Goal: Task Accomplishment & Management: Manage account settings

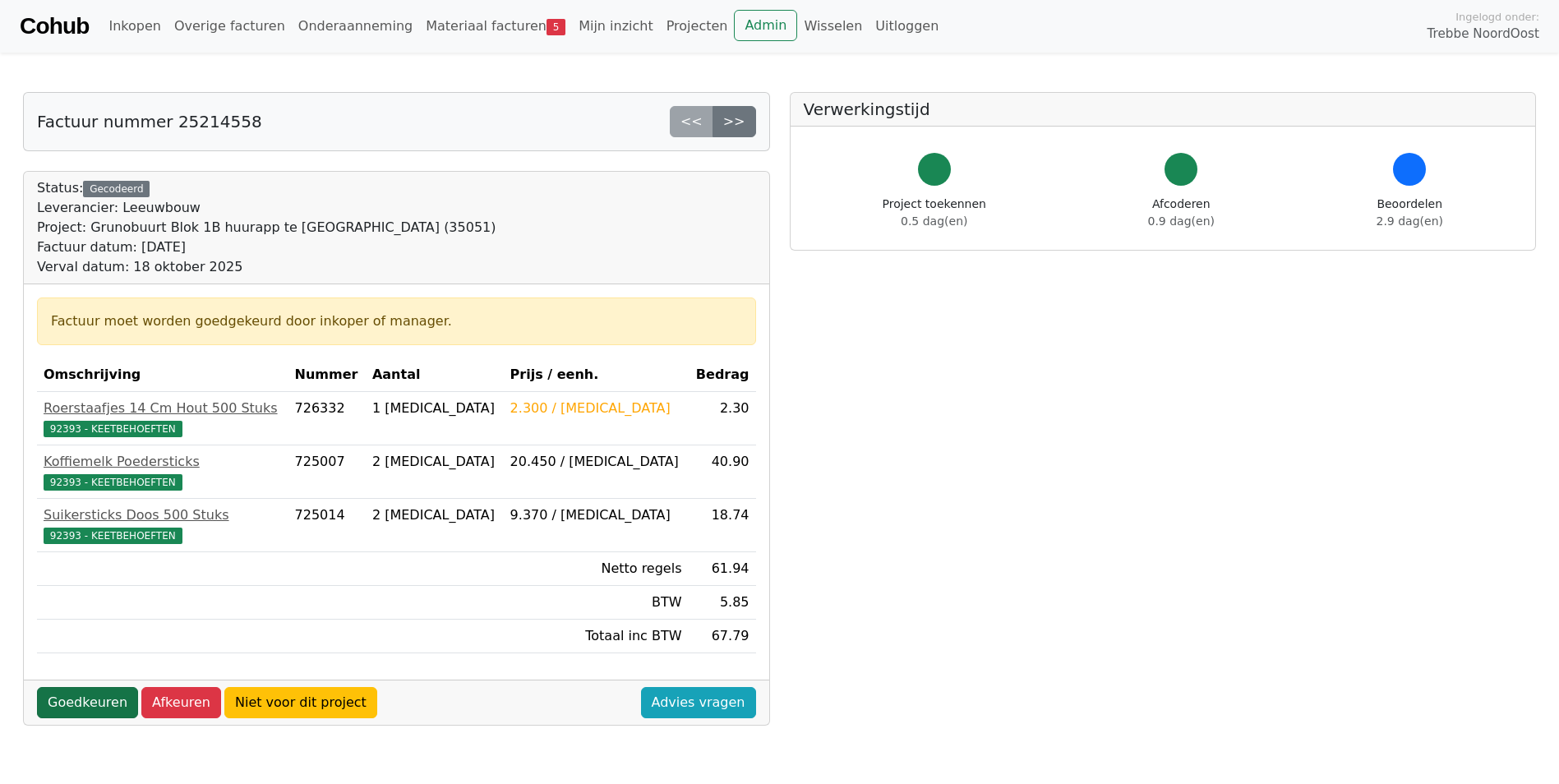
click at [91, 696] on link "Goedkeuren" at bounding box center [87, 702] width 101 height 31
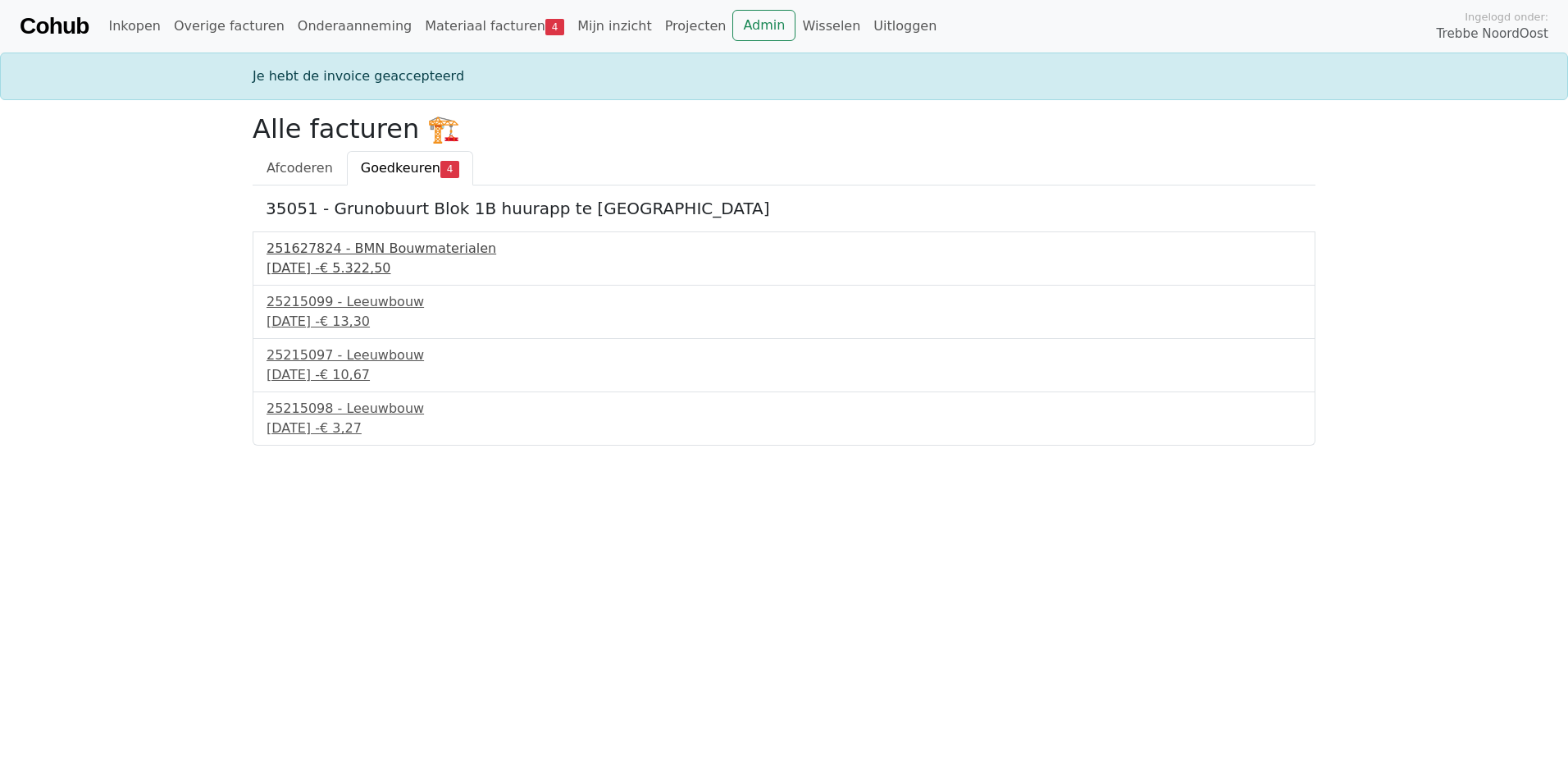
click at [365, 261] on div "[DATE] - € 5.322,50" at bounding box center [784, 268] width 1035 height 19
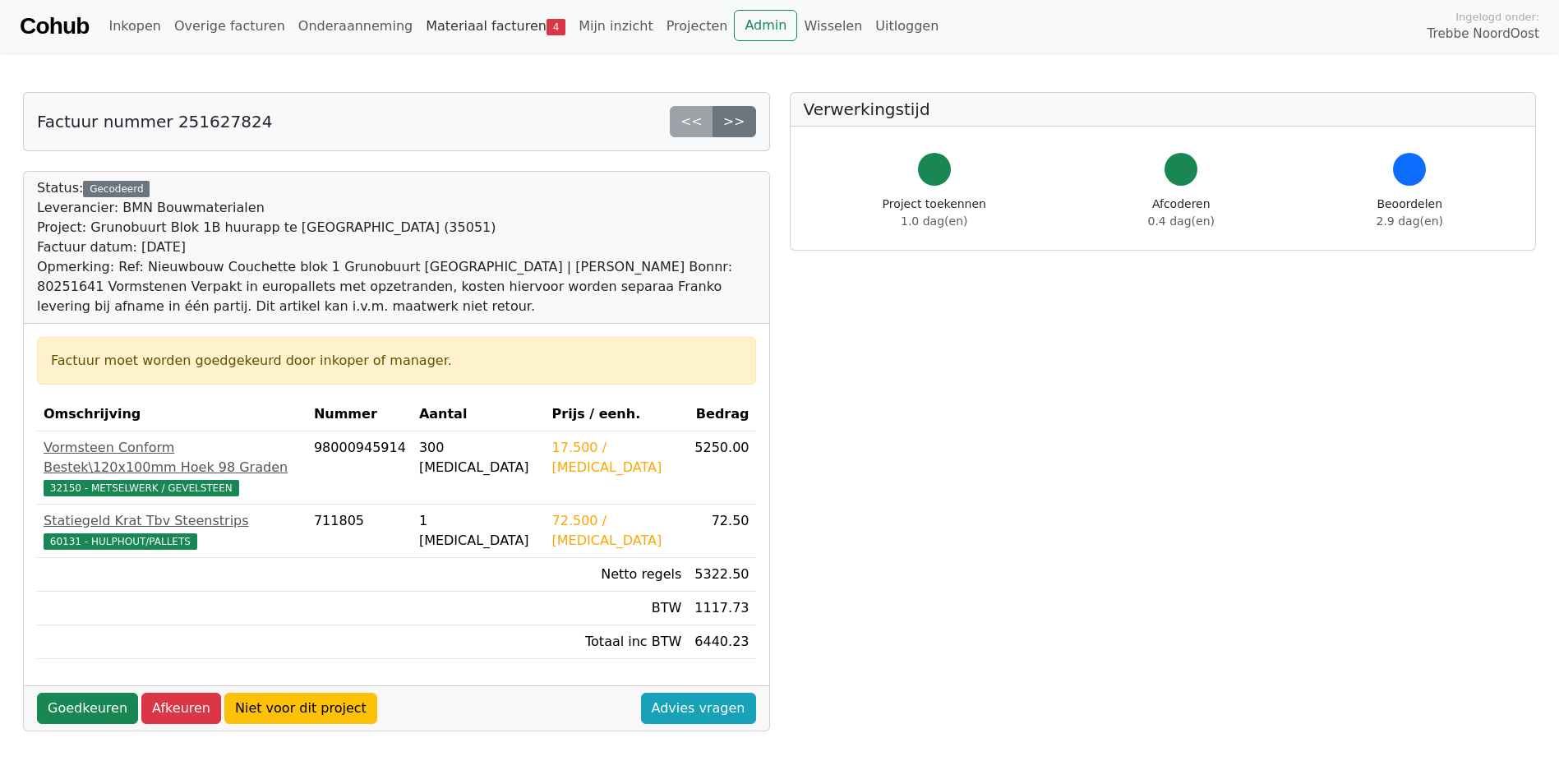
click at [419, 24] on link "Materiaal facturen 4" at bounding box center [496, 26] width 153 height 33
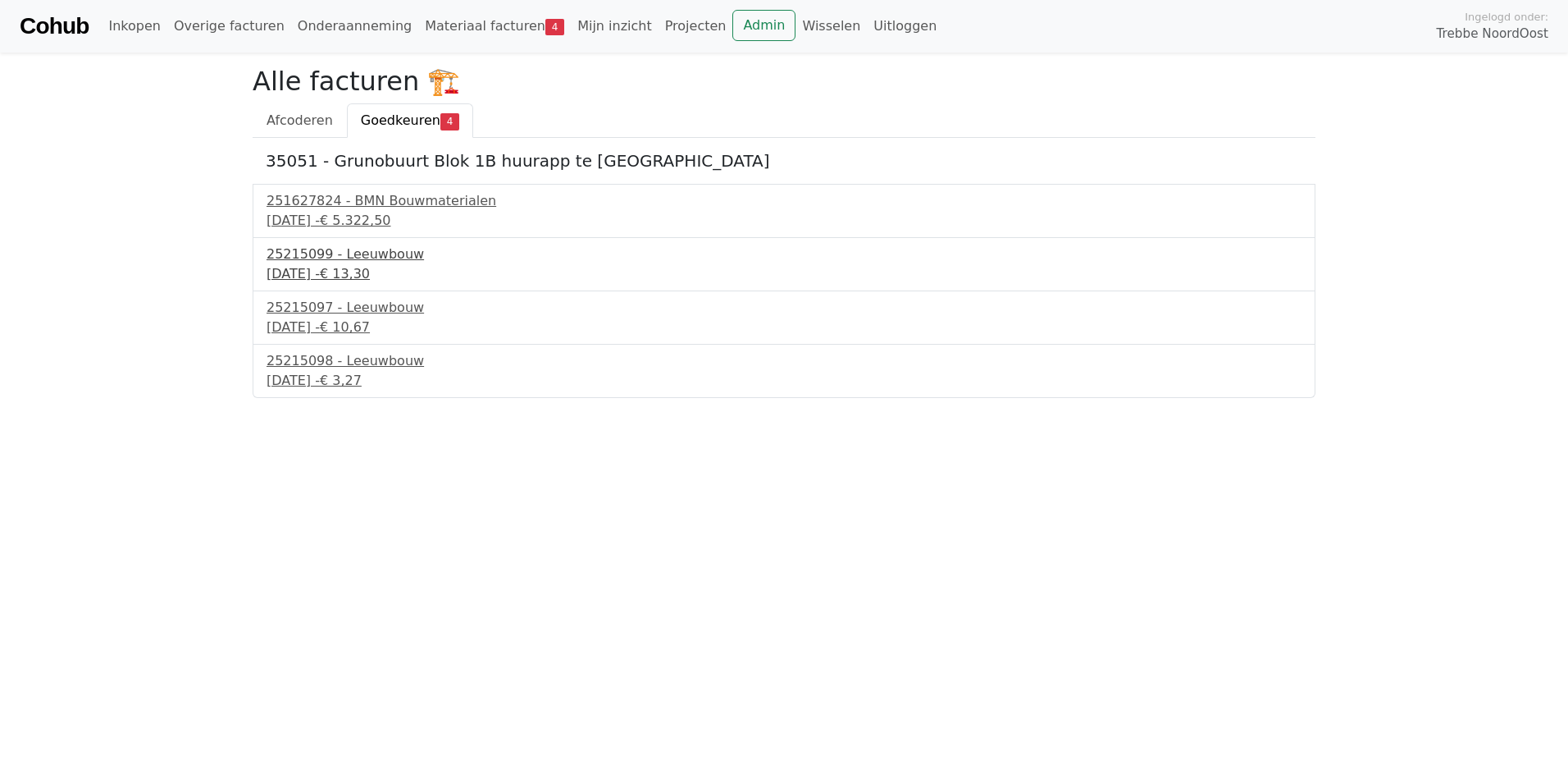
click at [349, 268] on div "19 september 2025 - € 13,30" at bounding box center [784, 274] width 1035 height 19
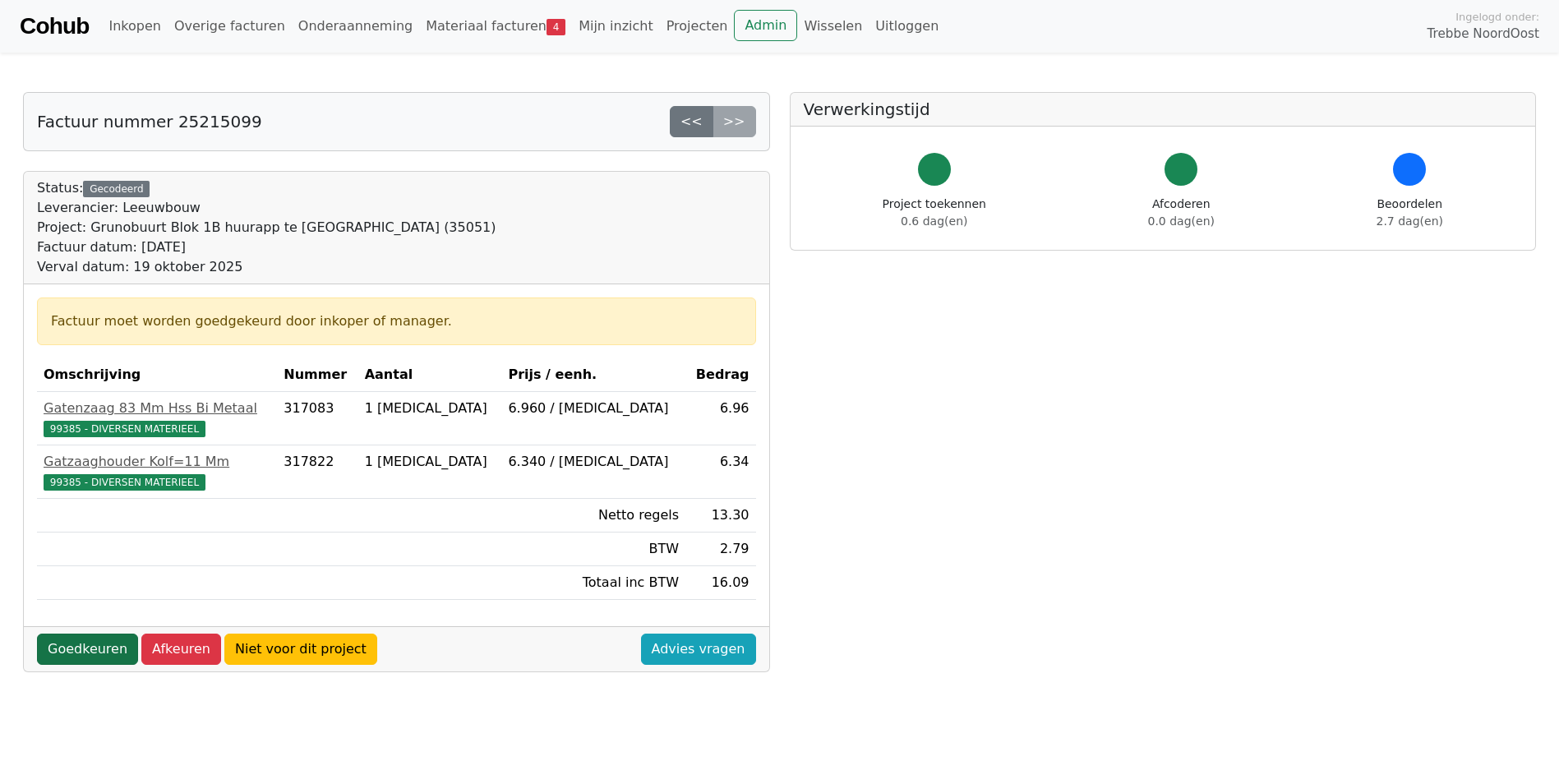
click at [96, 643] on link "Goedkeuren" at bounding box center [87, 649] width 101 height 31
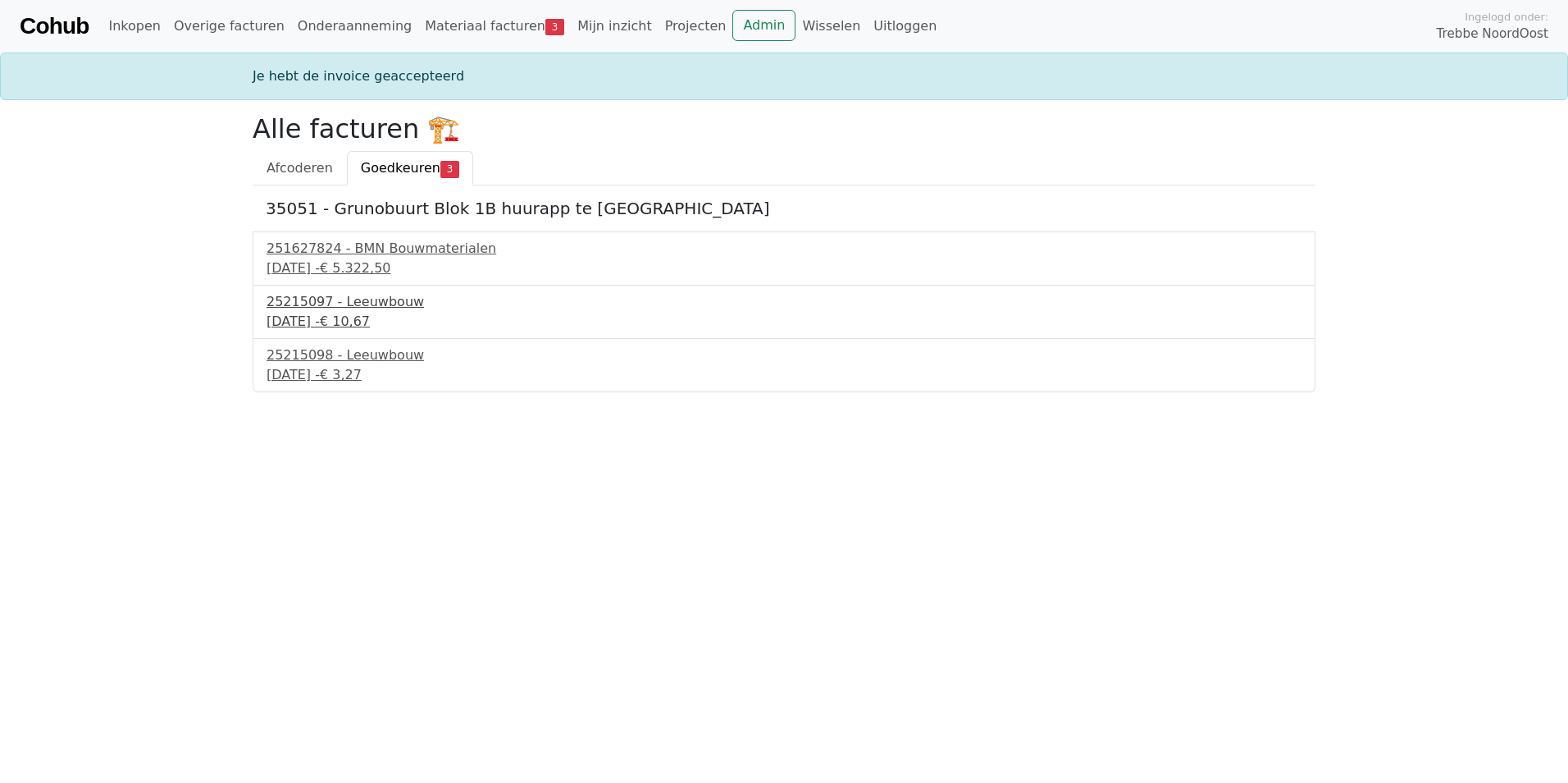
click at [335, 312] on div "19 september 2025 - € 10,67" at bounding box center [784, 321] width 1035 height 19
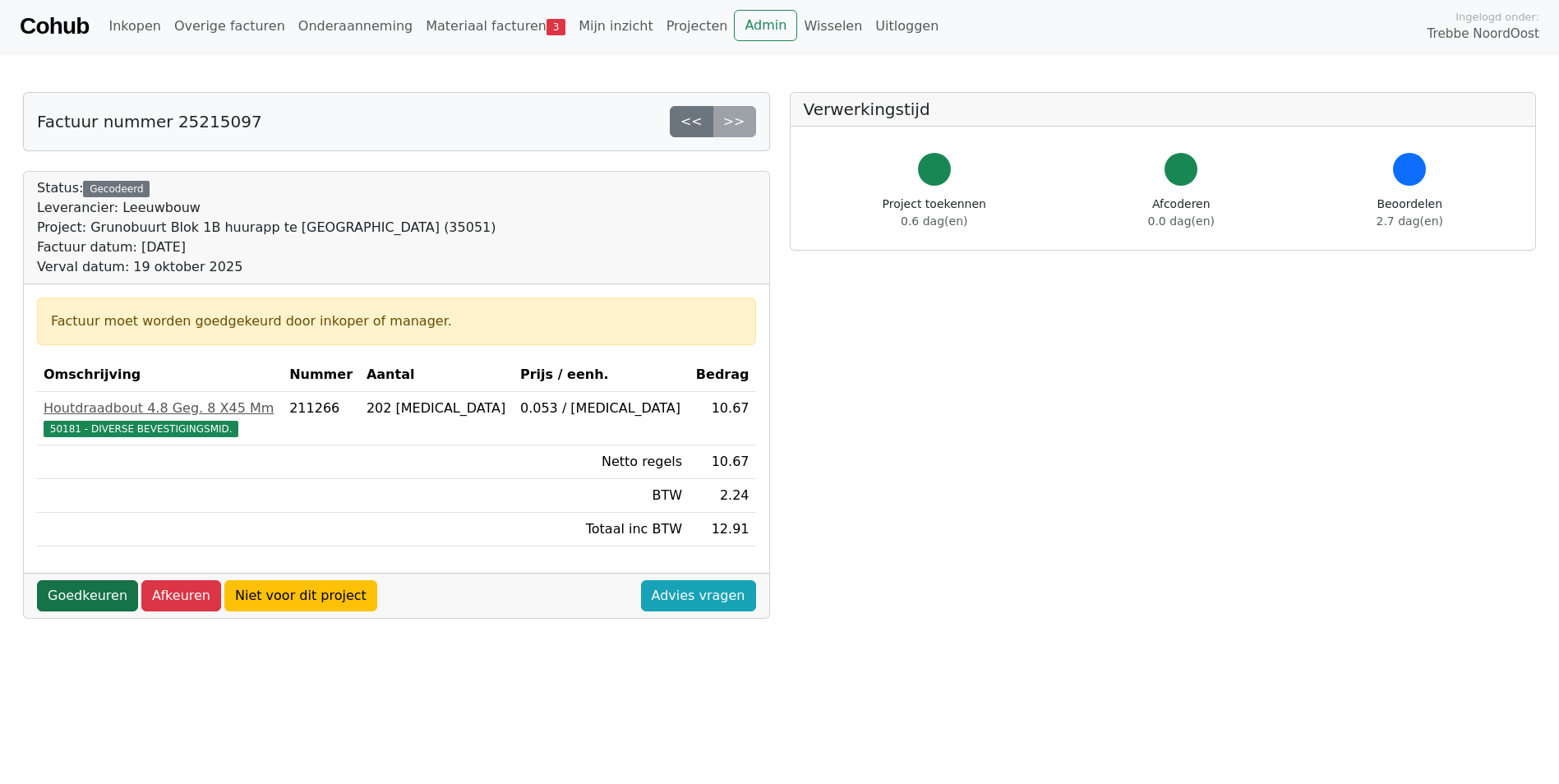
click at [90, 588] on link "Goedkeuren" at bounding box center [87, 596] width 101 height 31
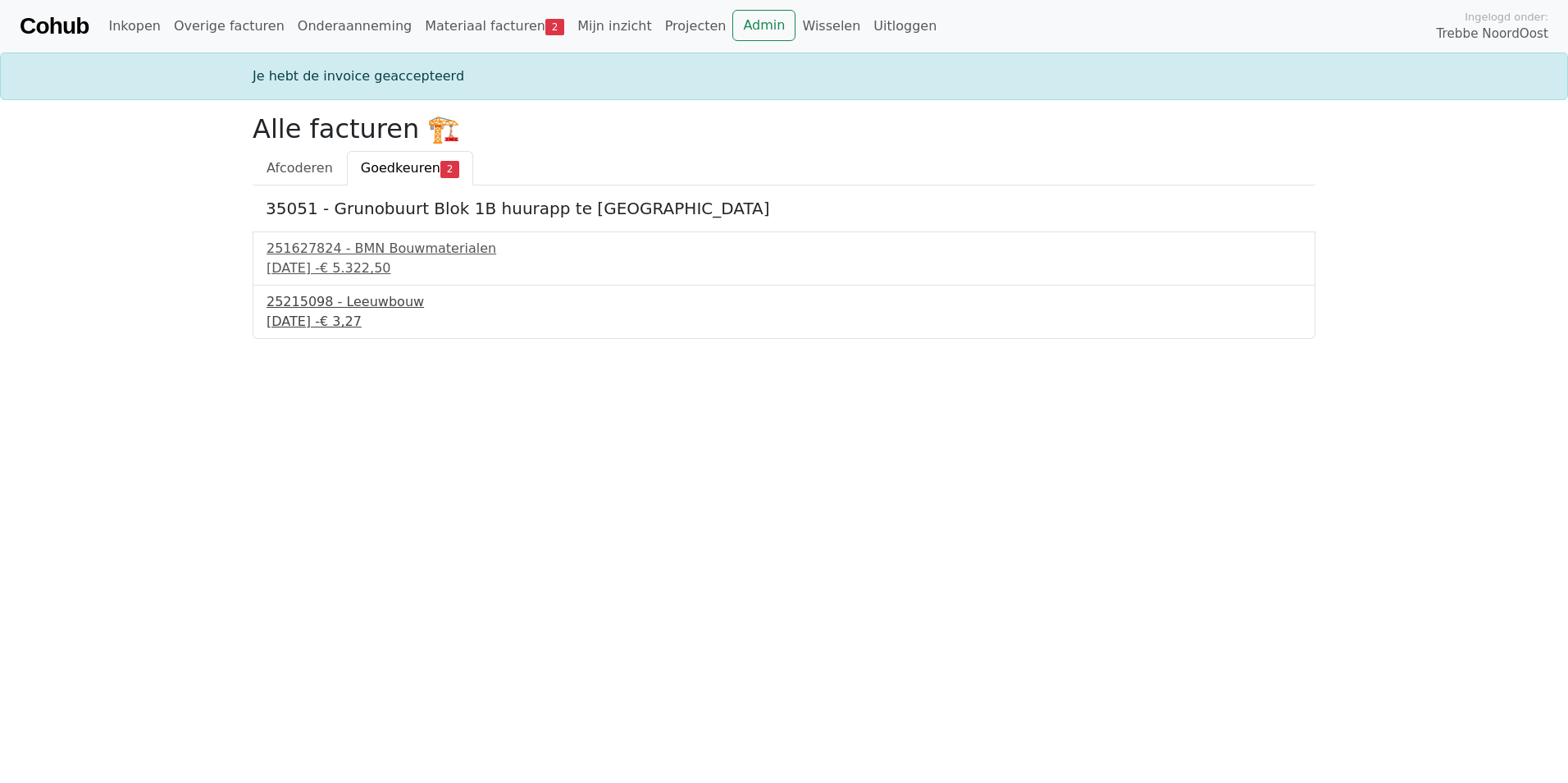
click at [360, 307] on div "25215098 - Leeuwbouw" at bounding box center [784, 302] width 1035 height 19
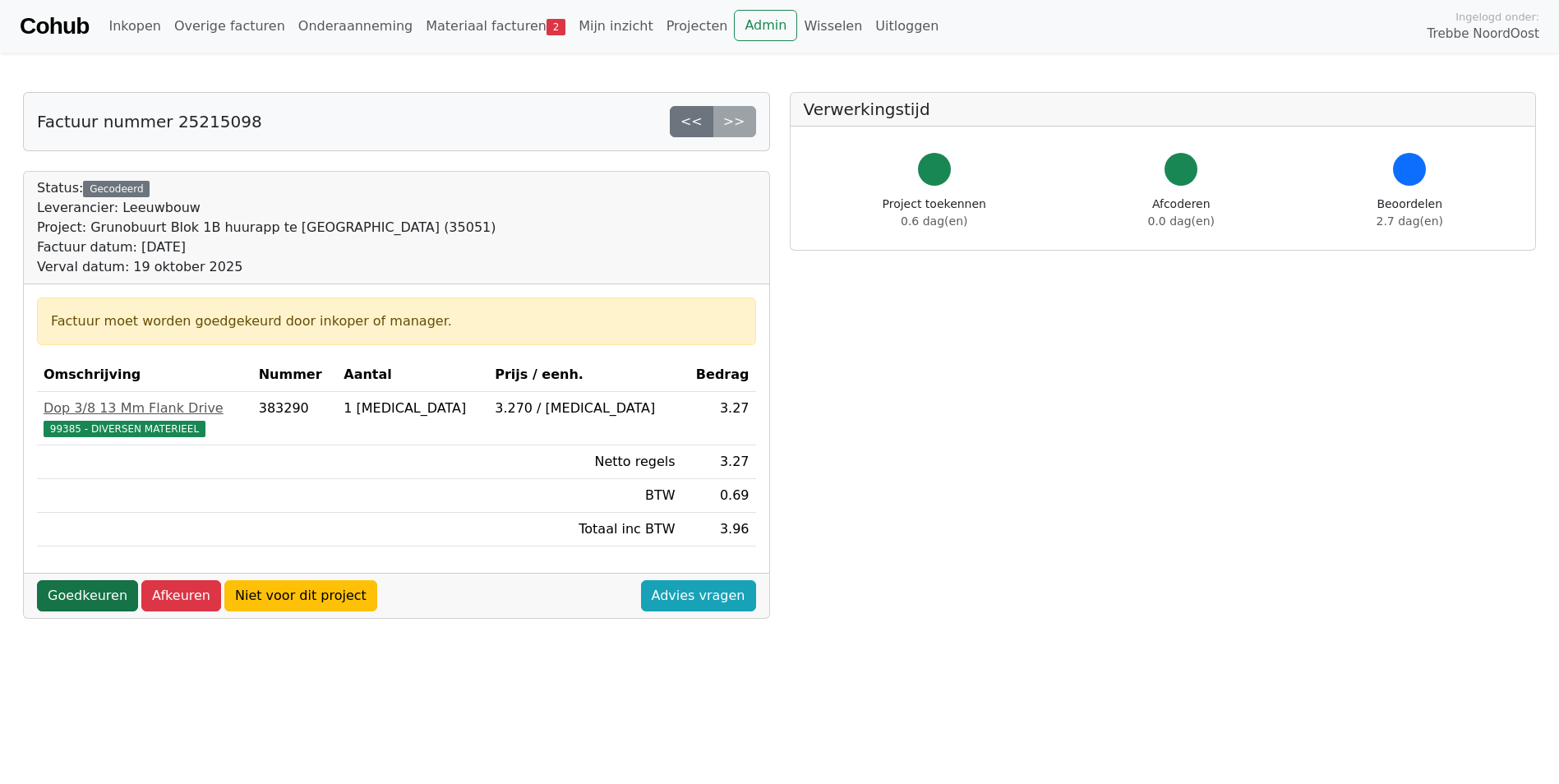
click at [78, 602] on link "Goedkeuren" at bounding box center [87, 596] width 101 height 31
